Goal: Information Seeking & Learning: Learn about a topic

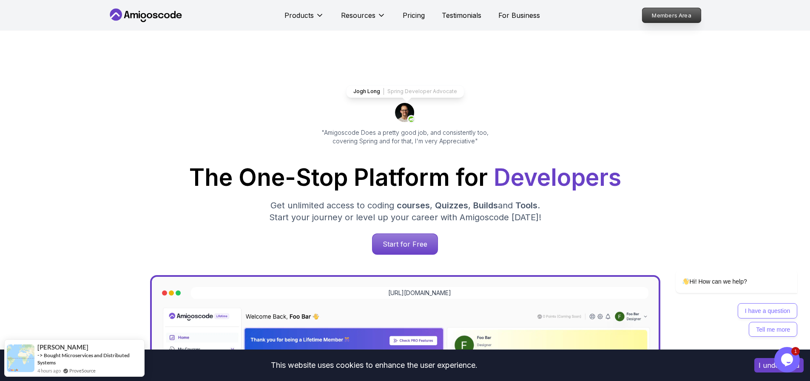
click at [661, 18] on p "Members Area" at bounding box center [671, 15] width 59 height 14
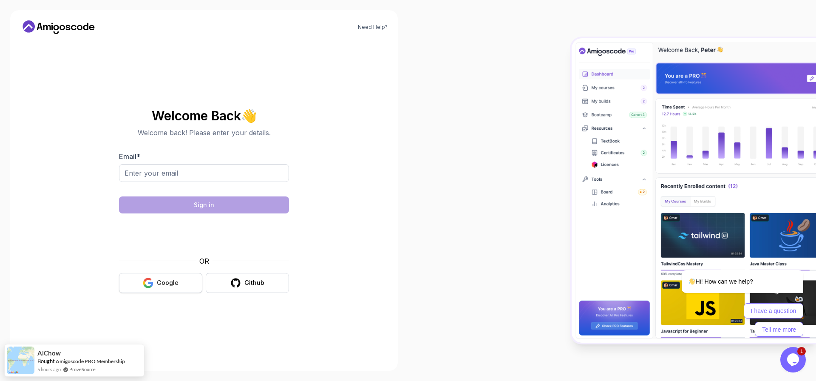
click at [162, 279] on div "Google" at bounding box center [168, 282] width 22 height 8
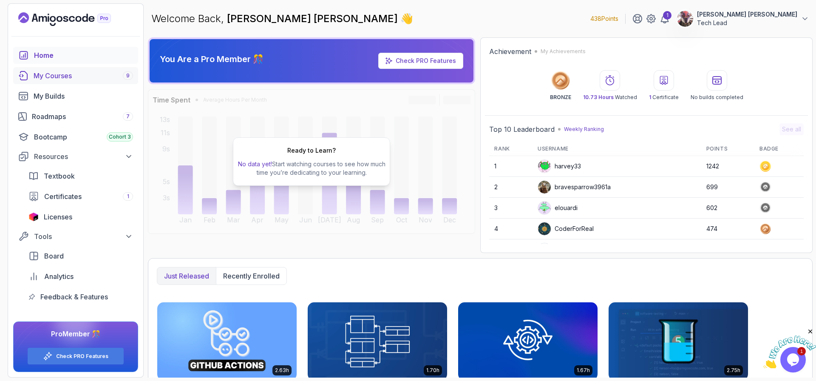
click at [62, 73] on div "My Courses 9" at bounding box center [83, 76] width 99 height 10
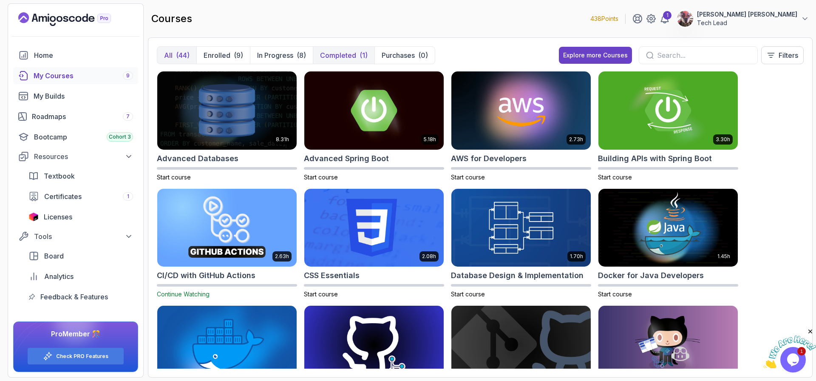
click at [347, 57] on p "Completed" at bounding box center [338, 55] width 36 height 10
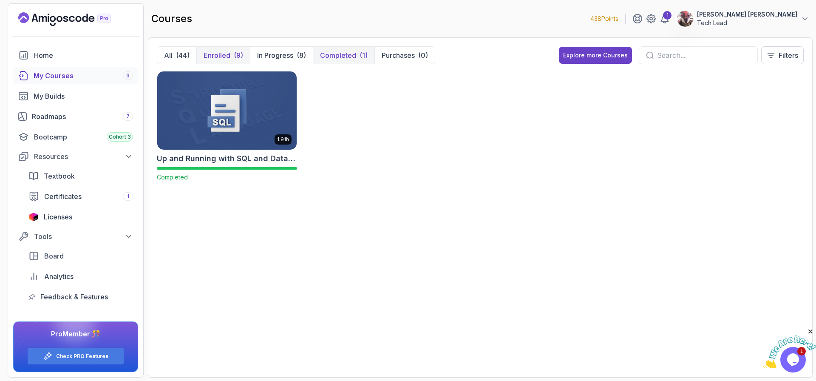
click at [219, 56] on p "Enrolled" at bounding box center [217, 55] width 27 height 10
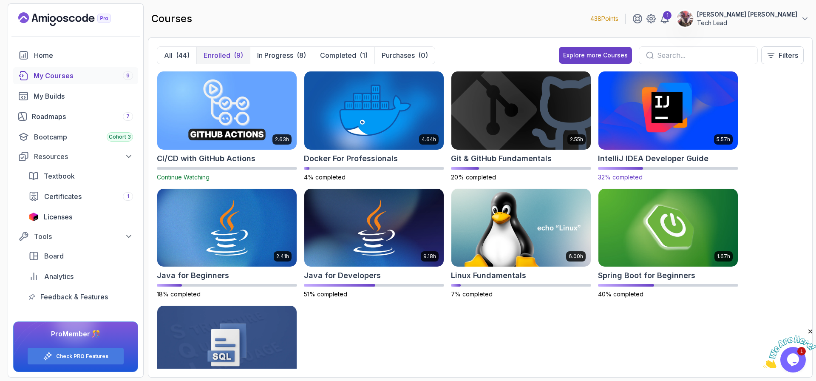
click at [637, 138] on img at bounding box center [668, 110] width 146 height 82
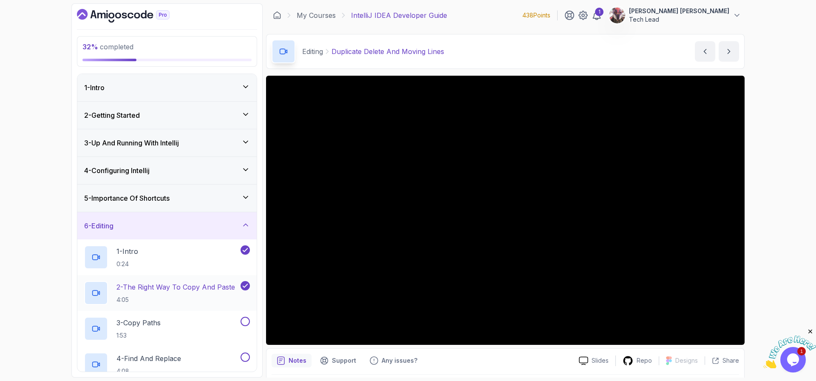
click at [246, 285] on icon at bounding box center [245, 285] width 5 height 3
click at [246, 249] on icon at bounding box center [245, 250] width 5 height 3
click at [242, 85] on icon at bounding box center [245, 86] width 8 height 8
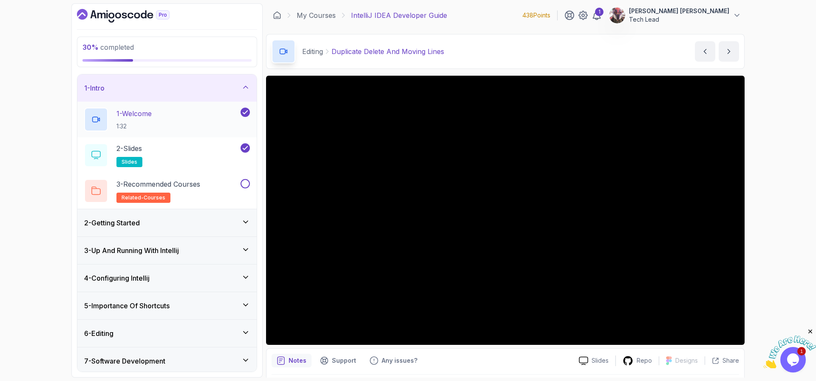
click at [214, 117] on div "1 - Welcome 1:32" at bounding box center [161, 120] width 155 height 24
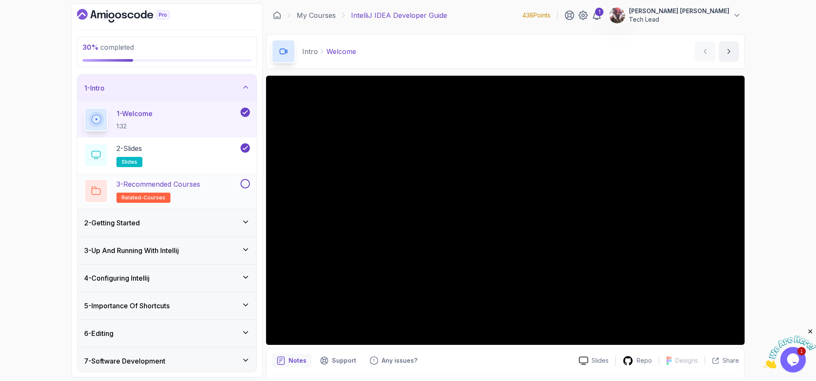
click at [247, 184] on button at bounding box center [245, 183] width 9 height 9
click at [248, 223] on icon at bounding box center [245, 222] width 8 height 8
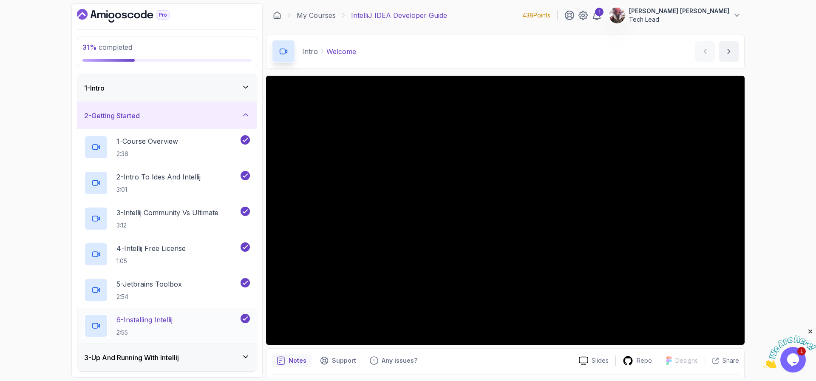
click at [178, 320] on div "6 - Installing Intellij 2:55" at bounding box center [161, 326] width 155 height 24
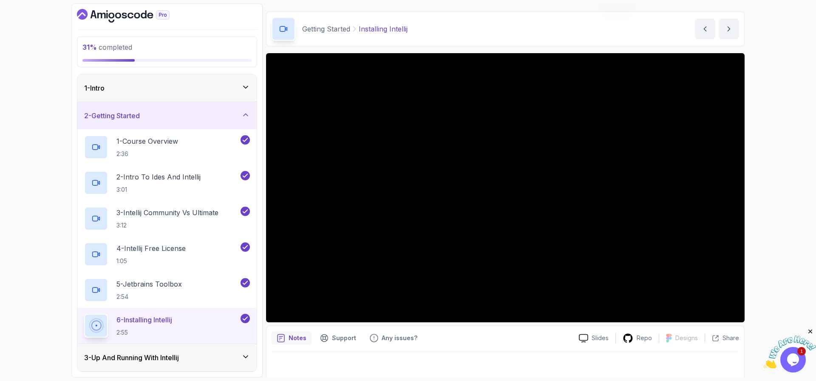
scroll to position [26, 0]
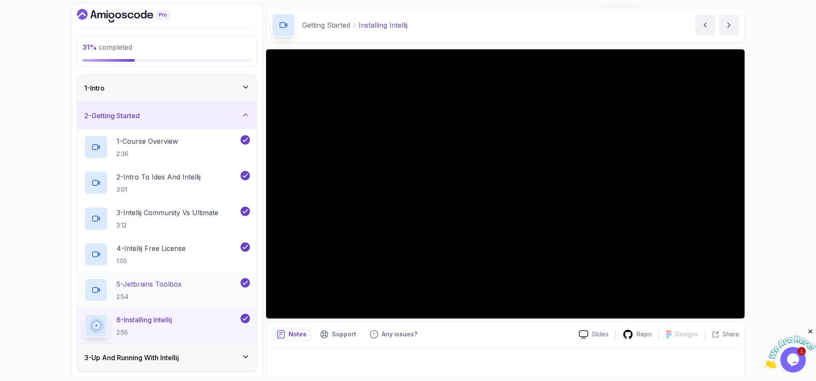
click at [148, 284] on p "5 - Jetbrains Toolbox" at bounding box center [148, 284] width 65 height 10
